Goal: Task Accomplishment & Management: Use online tool/utility

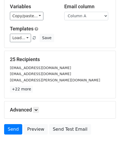
scroll to position [53, 0]
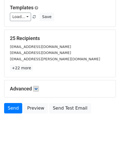
click at [34, 90] on h5 "Advanced" at bounding box center [60, 89] width 100 height 6
click at [34, 89] on link at bounding box center [36, 89] width 6 height 6
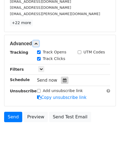
scroll to position [100, 0]
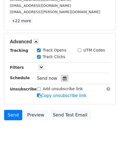
click at [63, 80] on icon at bounding box center [65, 79] width 4 height 4
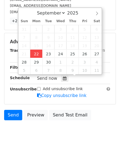
type input "2025-09-22 12:00"
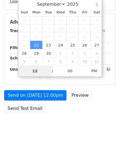
type input "4"
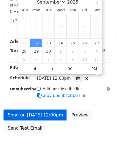
type input "2025-09-22 16:00"
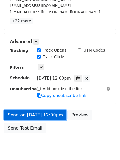
click at [40, 113] on link "Send on Sep 22 at 12:00pm" at bounding box center [35, 115] width 62 height 10
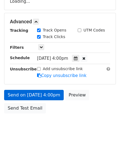
scroll to position [98, 0]
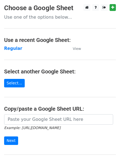
drag, startPoint x: 4, startPoint y: 44, endPoint x: 9, endPoint y: 48, distance: 6.3
click at [4, 44] on main "Choose a Google Sheet Use one of the options below... Use a recent Google Sheet…" at bounding box center [60, 89] width 120 height 170
click at [9, 48] on strong "Regular" at bounding box center [13, 48] width 18 height 5
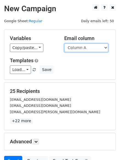
click at [81, 50] on select "Column A Column B Column C Column D Column E Column F" at bounding box center [86, 48] width 44 height 9
click at [64, 44] on select "Column A Column B Column C Column D Column E Column F" at bounding box center [86, 48] width 44 height 9
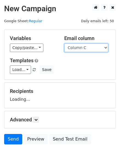
click at [80, 48] on select "Column A Column B Column C Column D Column E Column F" at bounding box center [86, 48] width 44 height 9
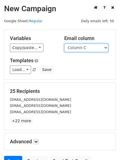
select select "Column B"
click at [64, 44] on select "Column A Column B Column C Column D Column E Column F" at bounding box center [86, 48] width 44 height 9
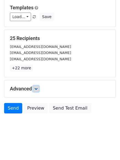
click at [38, 86] on link at bounding box center [36, 89] width 6 height 6
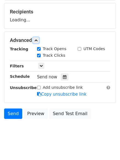
scroll to position [80, 0]
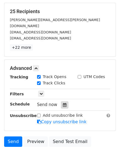
click at [63, 103] on icon at bounding box center [65, 105] width 4 height 4
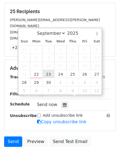
type input "2025-09-23 12:00"
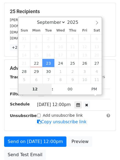
type input "5"
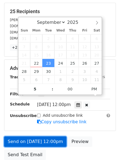
type input "2025-09-23 17:00"
click at [50, 137] on link "Send on Sep 23 at 12:00pm" at bounding box center [35, 142] width 62 height 10
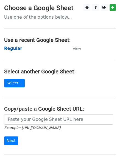
click at [15, 46] on strong "Regular" at bounding box center [13, 48] width 18 height 5
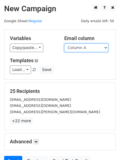
click at [84, 49] on select "Column A Column B Column C Column D Column E Column F" at bounding box center [86, 48] width 44 height 9
select select "Column C"
click at [64, 44] on select "Column A Column B Column C Column D Column E Column F" at bounding box center [86, 48] width 44 height 9
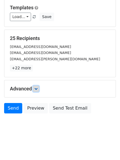
click at [36, 86] on link at bounding box center [36, 89] width 6 height 6
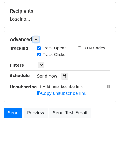
scroll to position [84, 0]
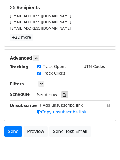
click at [64, 95] on div at bounding box center [64, 94] width 7 height 7
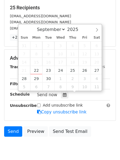
click at [60, 66] on span "17" at bounding box center [60, 62] width 12 height 8
type input "2025-09-24 12:00"
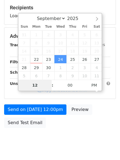
type input "6"
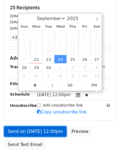
type input "2025-09-24 18:00"
click at [37, 133] on link "Send on Sep 24 at 12:00pm" at bounding box center [35, 132] width 62 height 10
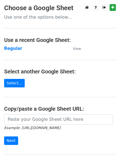
click at [4, 49] on main "Choose a Google Sheet Use one of the options below... Use a recent Google Sheet…" at bounding box center [60, 89] width 120 height 170
click at [8, 50] on strong "Regular" at bounding box center [13, 48] width 18 height 5
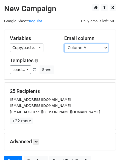
click at [83, 49] on select "Column A Column B Column C Column D Column E Column F" at bounding box center [86, 48] width 44 height 9
select select "Column D"
click at [64, 44] on select "Column A Column B Column C Column D Column E Column F" at bounding box center [86, 48] width 44 height 9
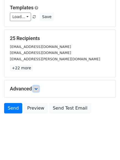
click at [39, 89] on link at bounding box center [36, 89] width 6 height 6
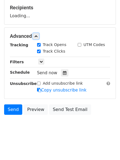
scroll to position [84, 0]
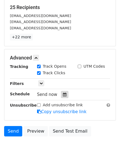
click at [62, 92] on div at bounding box center [64, 94] width 7 height 7
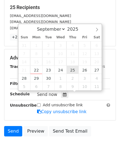
type input "2025-09-25 12:00"
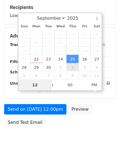
type input "7"
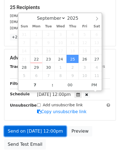
type input "2025-09-25 19:00"
click at [38, 136] on link "Send on Sep 25 at 12:00pm" at bounding box center [35, 131] width 62 height 10
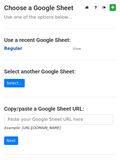
click at [11, 48] on strong "Regular" at bounding box center [13, 48] width 18 height 5
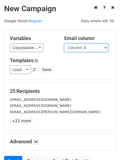
drag, startPoint x: 0, startPoint y: 0, endPoint x: 89, endPoint y: 49, distance: 101.3
click at [89, 49] on select "Column A Column B Column C Column D Column E Column F" at bounding box center [86, 48] width 44 height 9
select select "Column E"
click at [64, 44] on select "Column A Column B Column C Column D Column E Column F" at bounding box center [86, 48] width 44 height 9
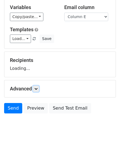
drag, startPoint x: 36, startPoint y: 89, endPoint x: 37, endPoint y: 96, distance: 6.9
click at [37, 89] on icon at bounding box center [35, 88] width 3 height 3
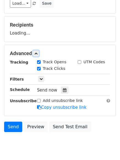
scroll to position [83, 0]
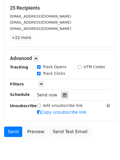
click at [63, 96] on icon at bounding box center [65, 95] width 4 height 4
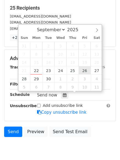
type input "[DATE] 12:00"
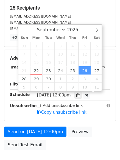
scroll to position [0, 0]
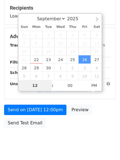
type input "8"
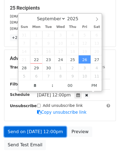
type input "[DATE] 20:00"
click at [37, 127] on link "Send on [DATE] 12:00pm" at bounding box center [35, 132] width 62 height 10
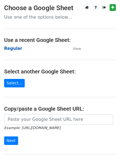
click at [12, 50] on strong "Regular" at bounding box center [13, 48] width 18 height 5
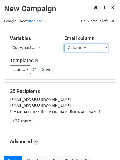
click at [98, 48] on select "Column A Column B Column C Column D Column E Column F" at bounding box center [86, 48] width 44 height 9
select select "Column F"
click at [64, 44] on select "Column A Column B Column C Column D Column E Column F" at bounding box center [86, 48] width 44 height 9
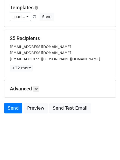
click at [34, 86] on h5 "Advanced" at bounding box center [60, 89] width 100 height 6
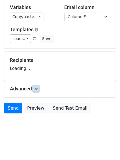
click at [39, 90] on link at bounding box center [36, 89] width 6 height 6
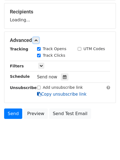
scroll to position [80, 0]
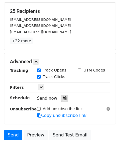
click at [63, 99] on icon at bounding box center [65, 99] width 4 height 4
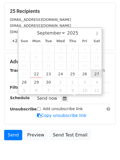
type input "2025-09-27 12:00"
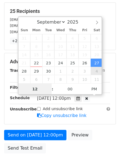
scroll to position [0, 0]
type input "9"
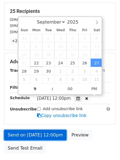
type input "2025-09-27 21:00"
click at [39, 132] on link "Send on Sep 27 at 12:00pm" at bounding box center [35, 135] width 62 height 10
